Goal: Task Accomplishment & Management: Use online tool/utility

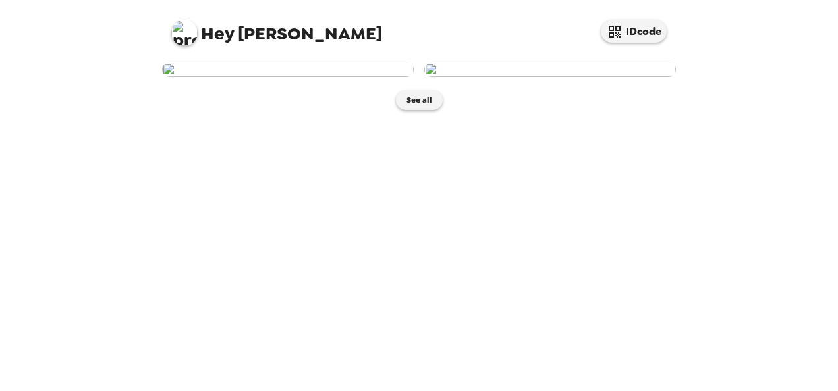
click at [355, 77] on img at bounding box center [288, 70] width 252 height 14
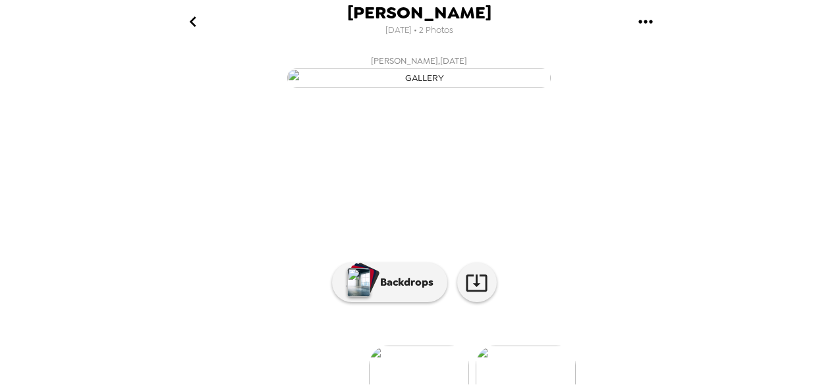
click at [476, 88] on img "button" at bounding box center [419, 78] width 264 height 19
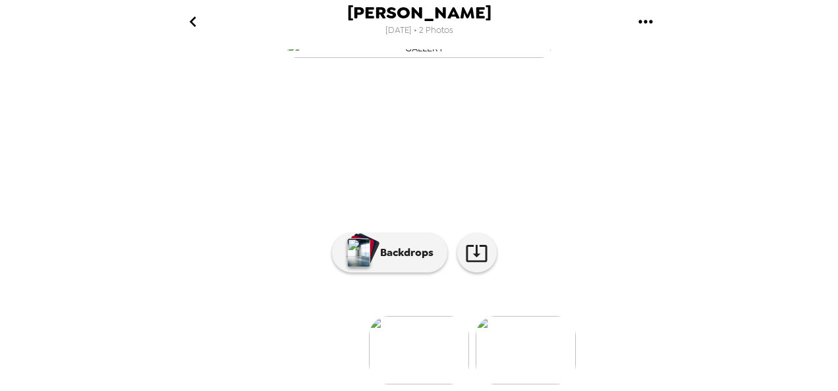
scroll to position [179, 0]
click at [473, 242] on icon at bounding box center [476, 253] width 23 height 23
